Goal: Check status: Check status

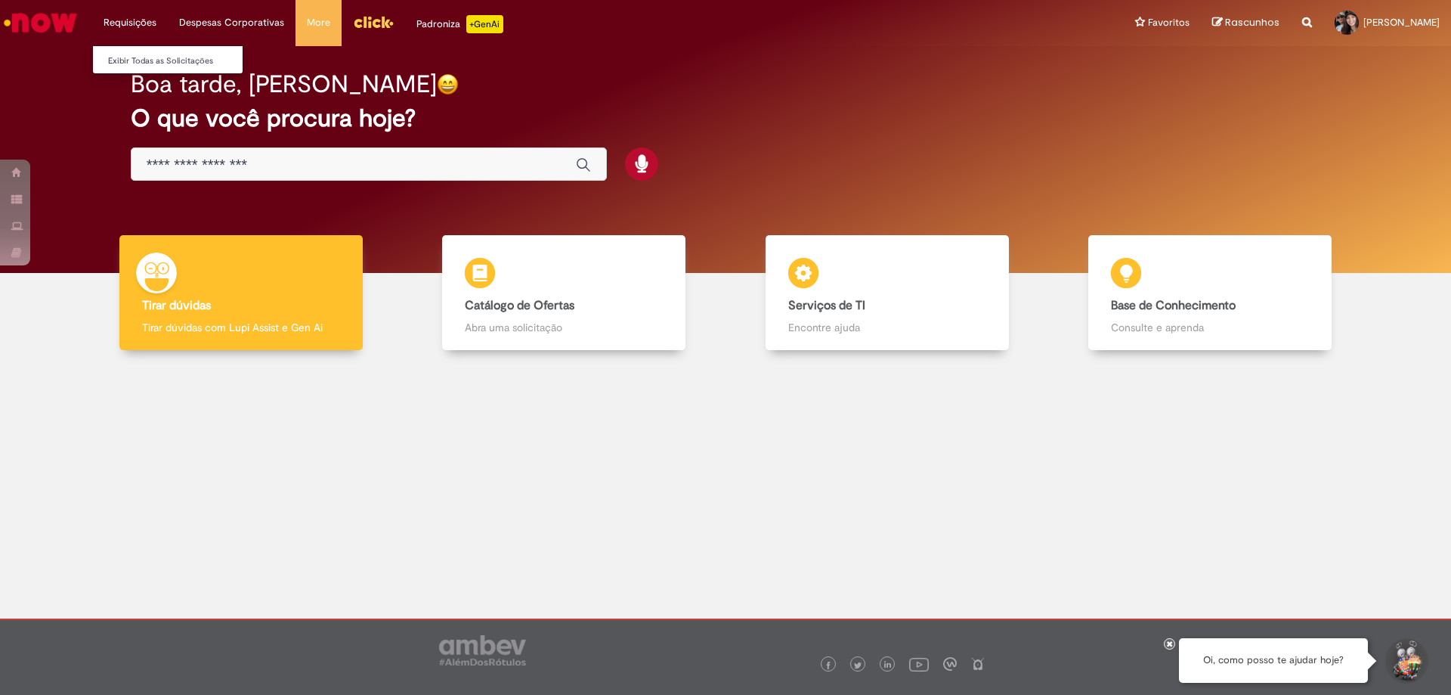
click at [141, 24] on li "Requisições Exibir Todas as Solicitações" at bounding box center [130, 22] width 76 height 45
click at [151, 60] on link "Exibir Todas as Solicitações" at bounding box center [176, 61] width 166 height 17
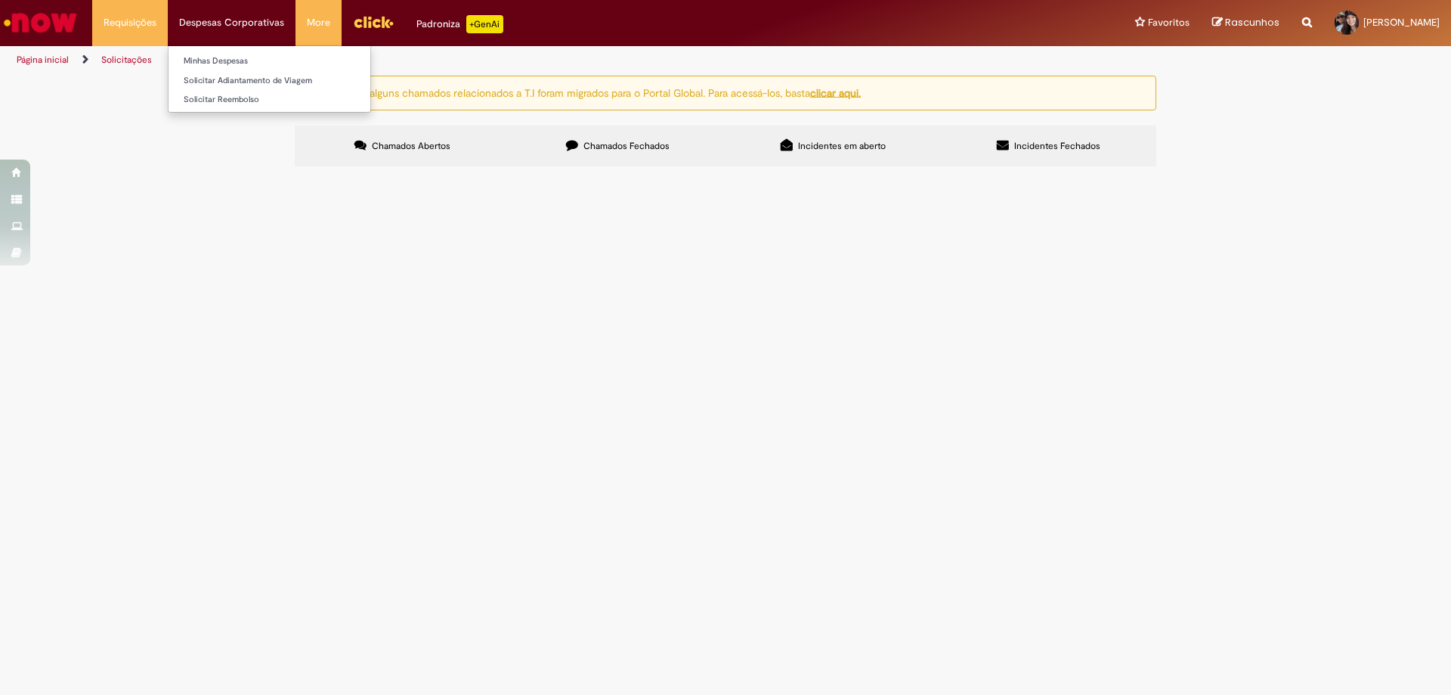
click at [168, 15] on li "Despesas Corporativas Minhas Despesas Solicitar Adiantamento de Viagem Solicita…" at bounding box center [130, 22] width 76 height 45
click at [168, 37] on li "Despesas Corporativas Minhas Despesas Solicitar Adiantamento de Viagem Solicita…" at bounding box center [130, 22] width 76 height 45
click at [168, 23] on li "Despesas Corporativas Minhas Despesas Solicitar Adiantamento de Viagem Solicita…" at bounding box center [130, 22] width 76 height 45
click at [222, 57] on link "Minhas Despesas" at bounding box center [270, 61] width 202 height 17
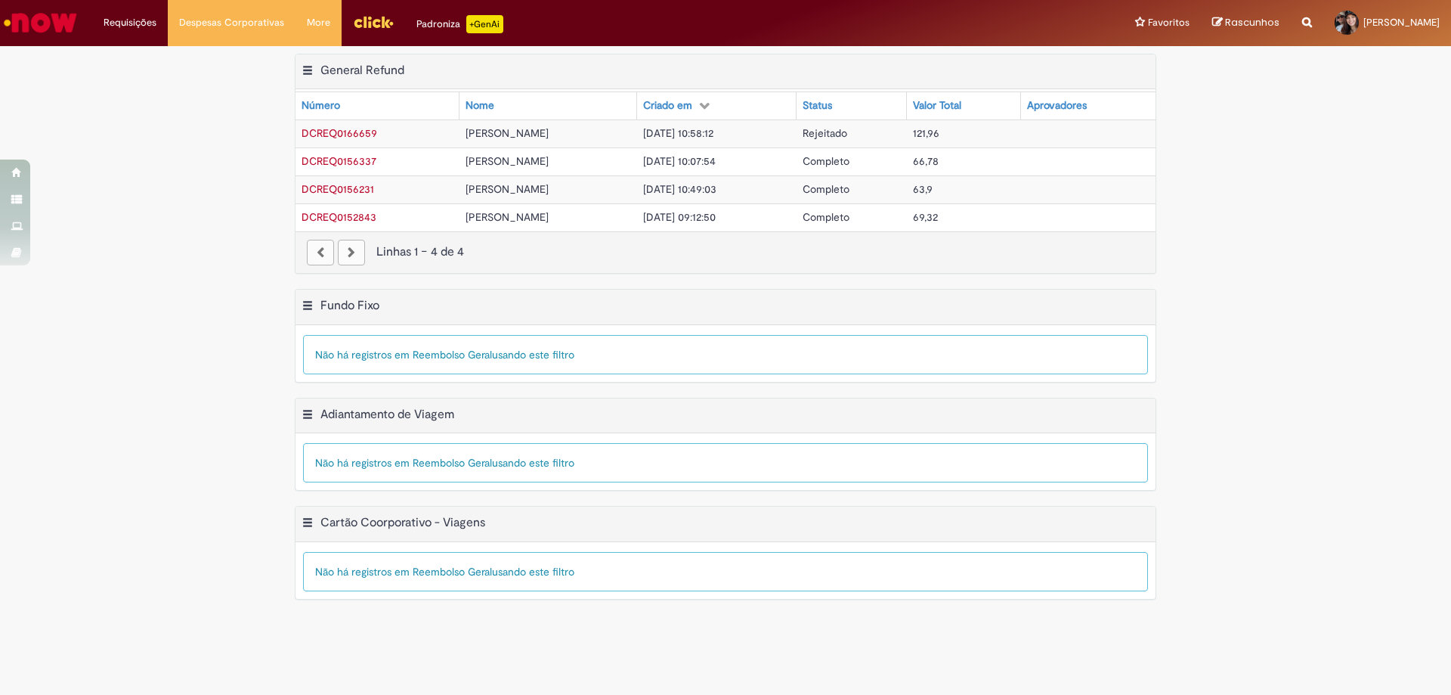
click at [372, 137] on span "DCREQ0166659" at bounding box center [340, 133] width 76 height 14
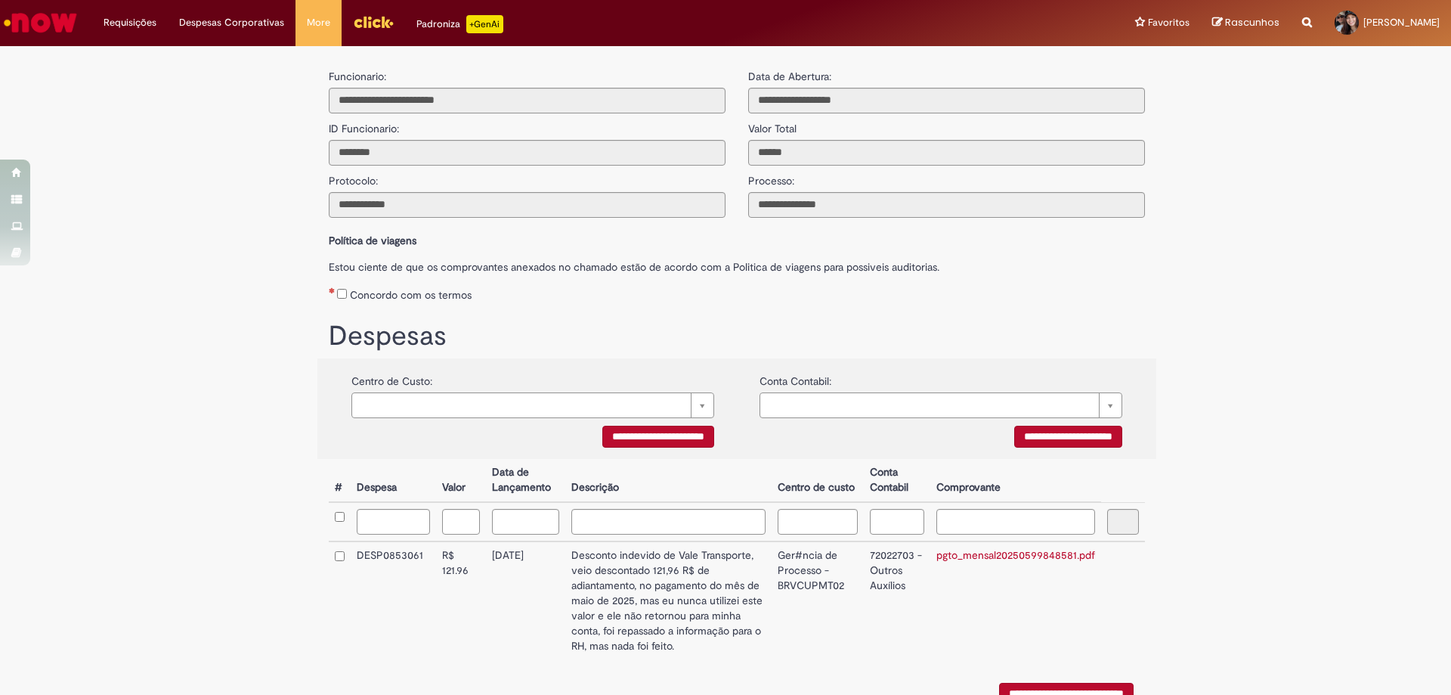
scroll to position [82, 0]
